Goal: Task Accomplishment & Management: Manage account settings

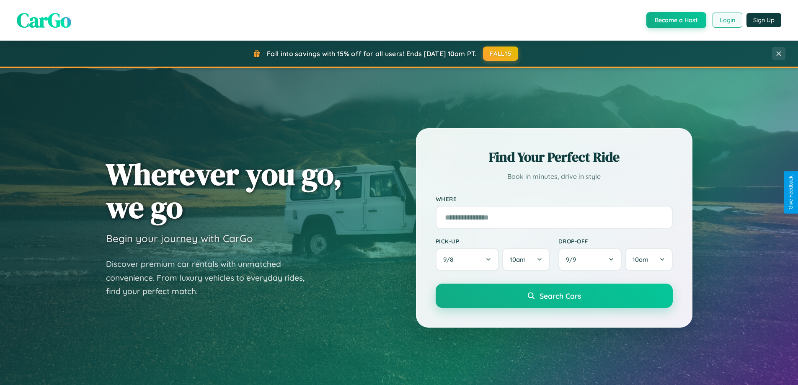
click at [726, 20] on button "Login" at bounding box center [727, 20] width 30 height 15
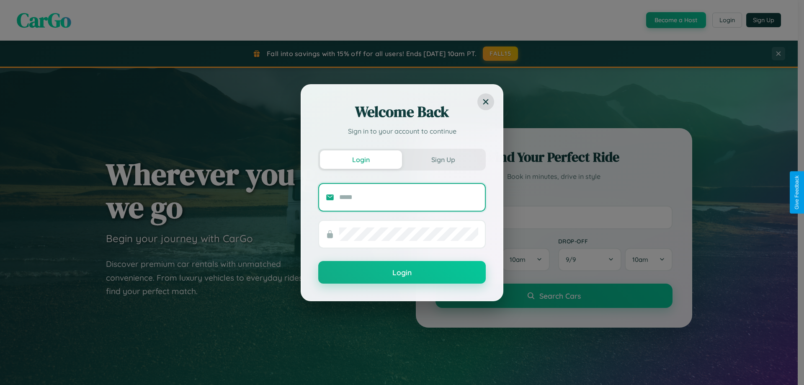
click at [409, 197] on input "text" at bounding box center [408, 196] width 139 height 13
type input "**********"
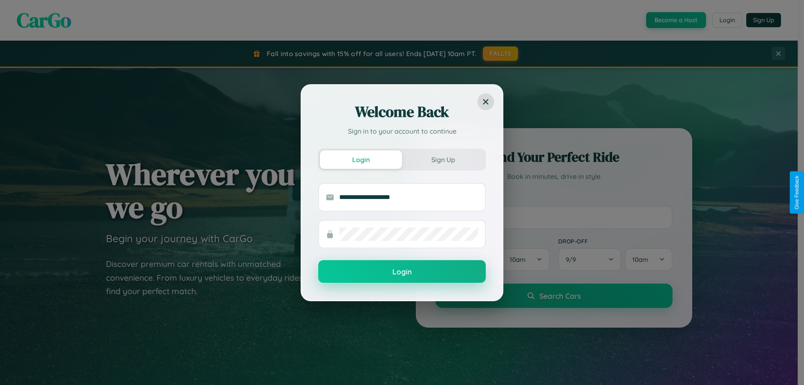
click at [402, 272] on button "Login" at bounding box center [401, 271] width 167 height 23
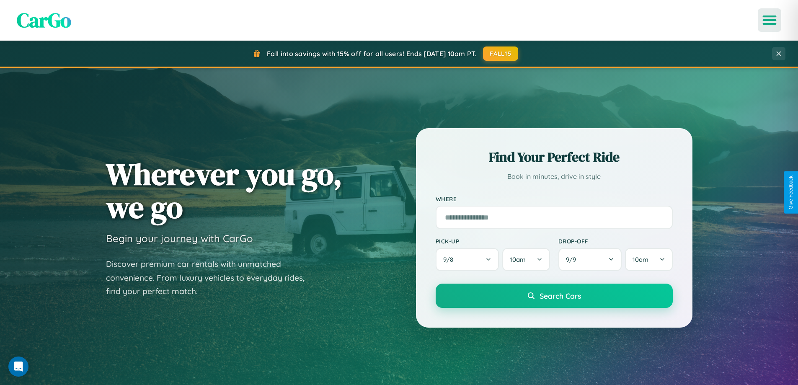
click at [769, 20] on icon "Open menu" at bounding box center [769, 20] width 12 height 8
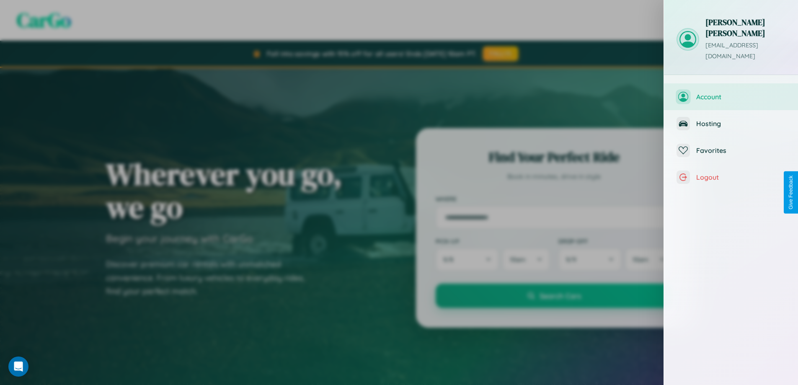
click at [731, 93] on span "Account" at bounding box center [740, 97] width 89 height 8
